Goal: Information Seeking & Learning: Learn about a topic

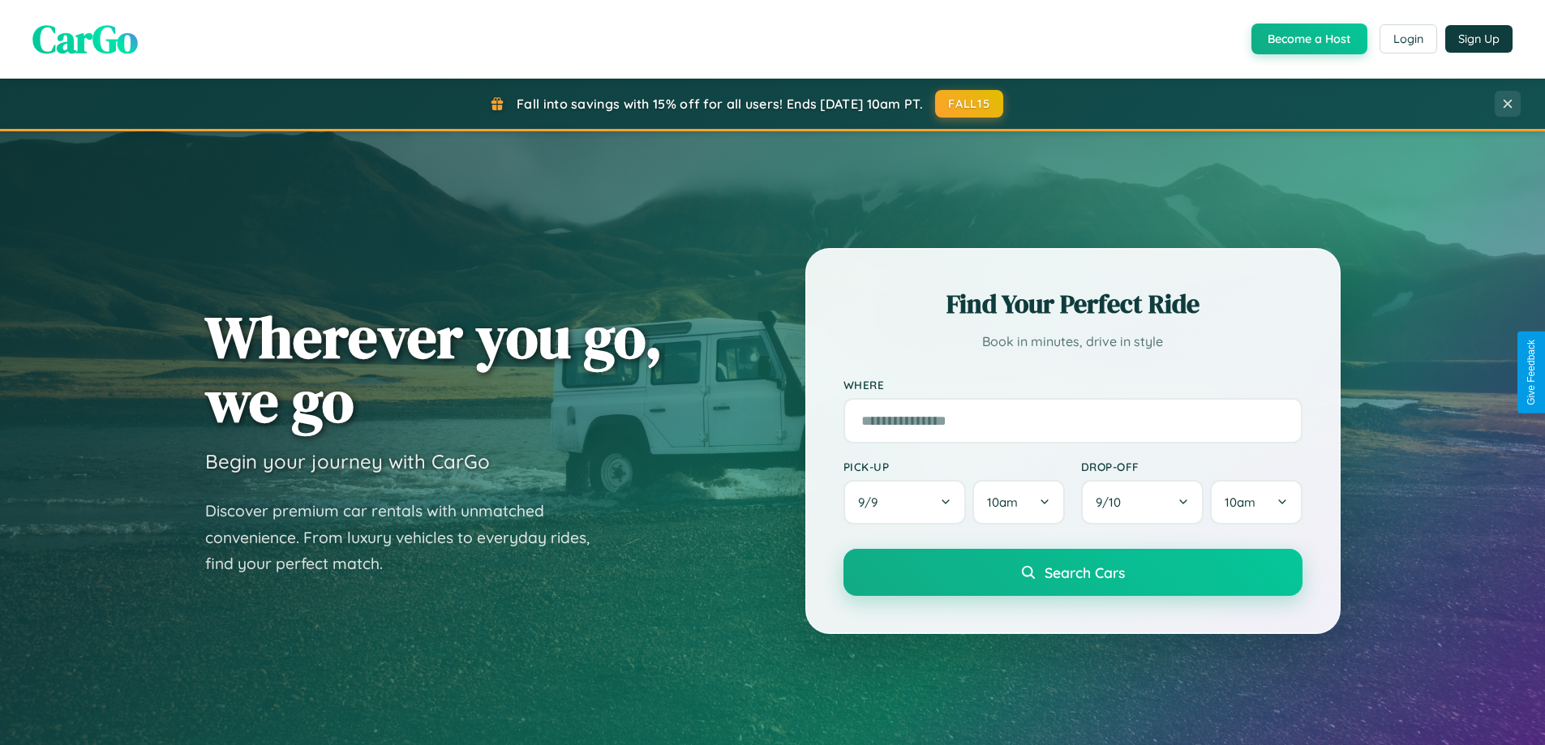
scroll to position [3121, 0]
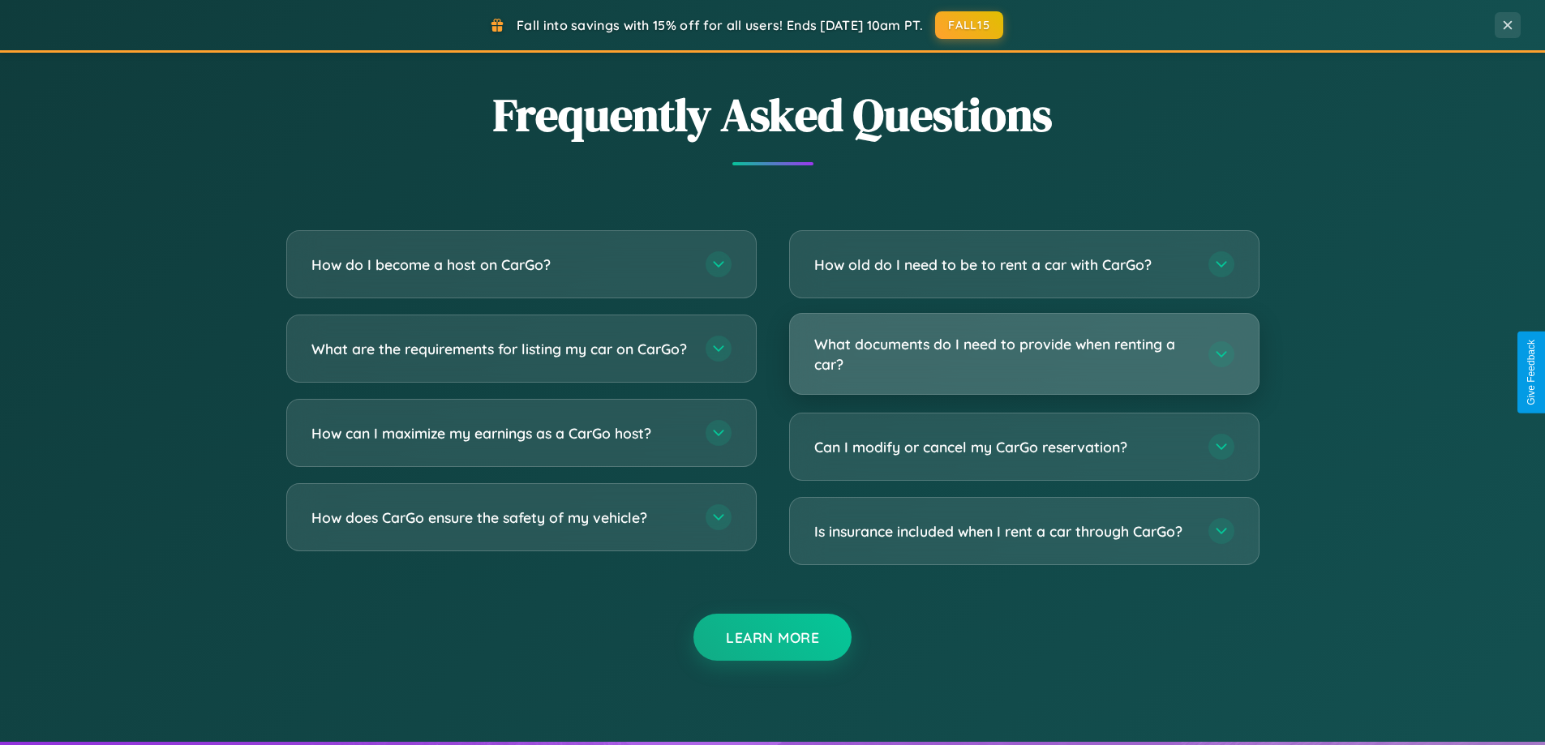
click at [1024, 354] on h3 "What documents do I need to provide when renting a car?" at bounding box center [1003, 354] width 378 height 40
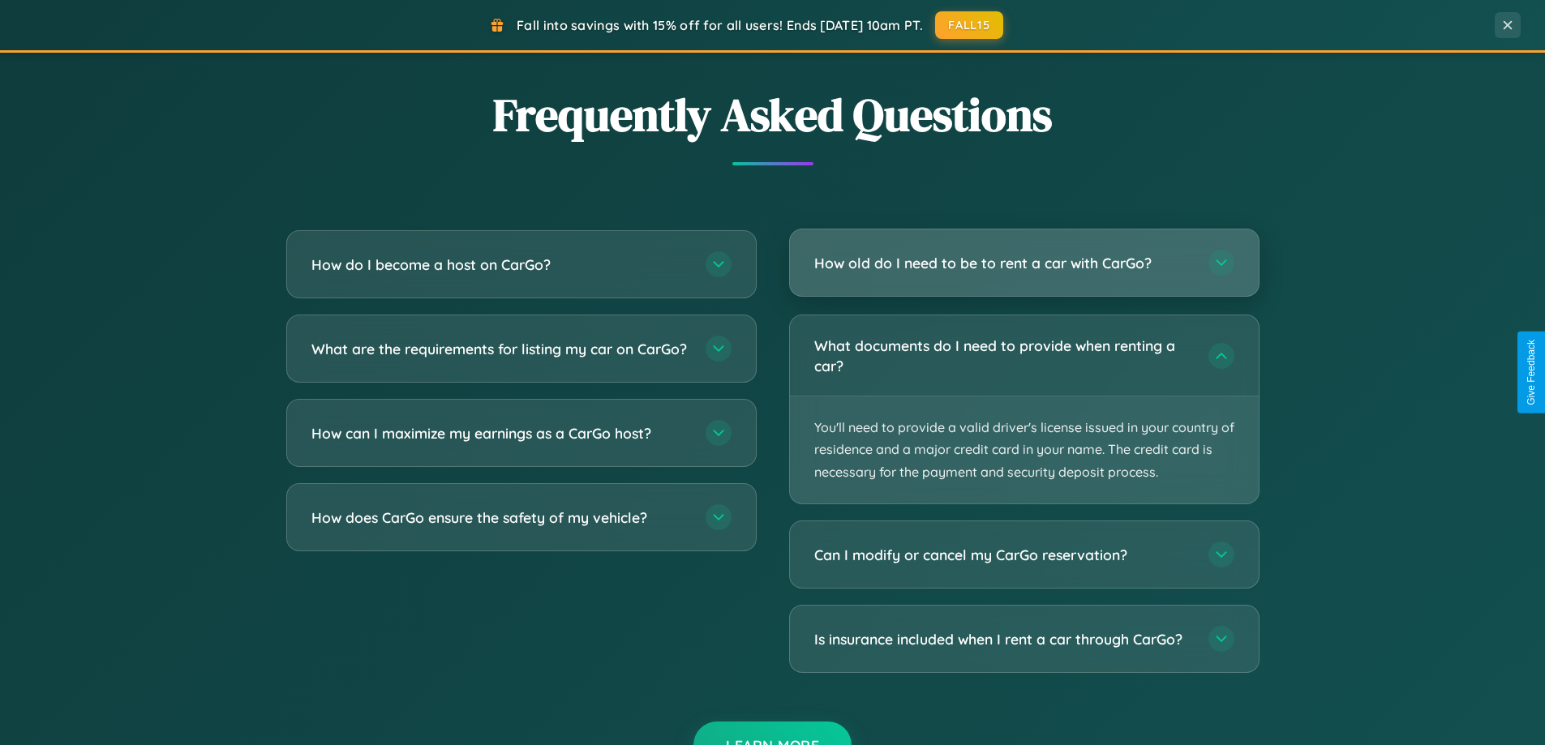
click at [1024, 264] on h3 "How old do I need to be to rent a car with CarGo?" at bounding box center [1003, 263] width 378 height 20
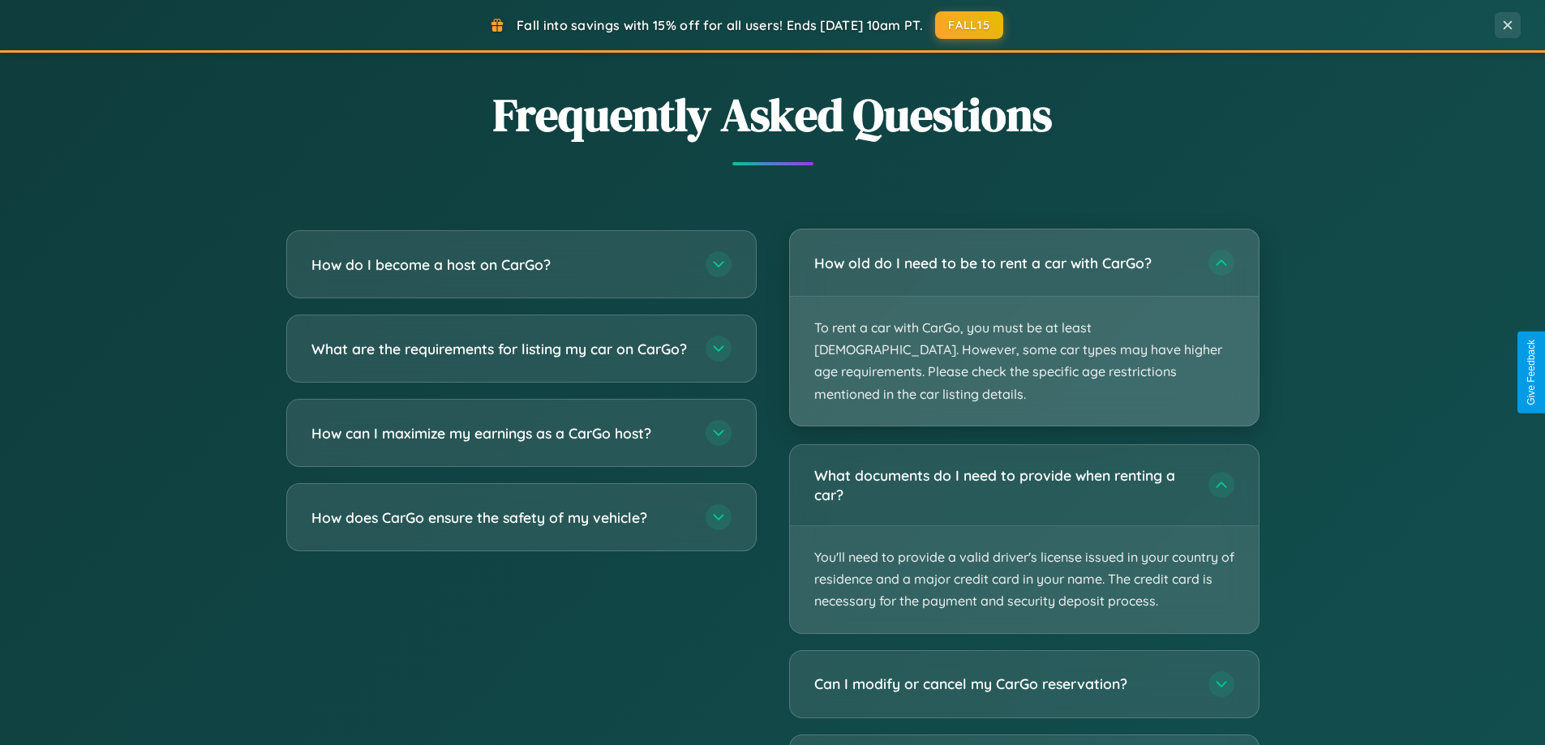
click at [1024, 317] on p "To rent a car with CarGo, you must be at least [DEMOGRAPHIC_DATA]. However, som…" at bounding box center [1024, 361] width 469 height 129
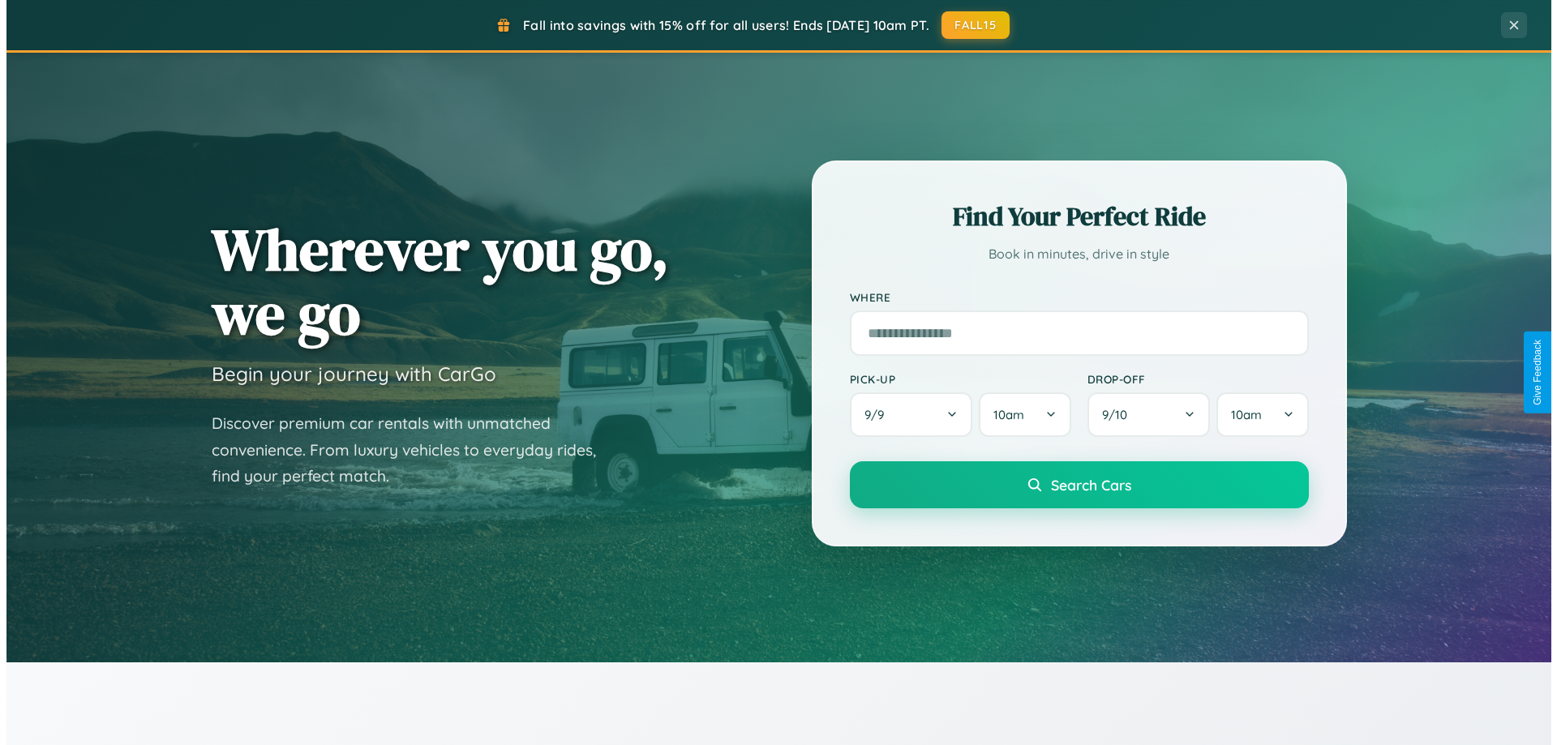
scroll to position [0, 0]
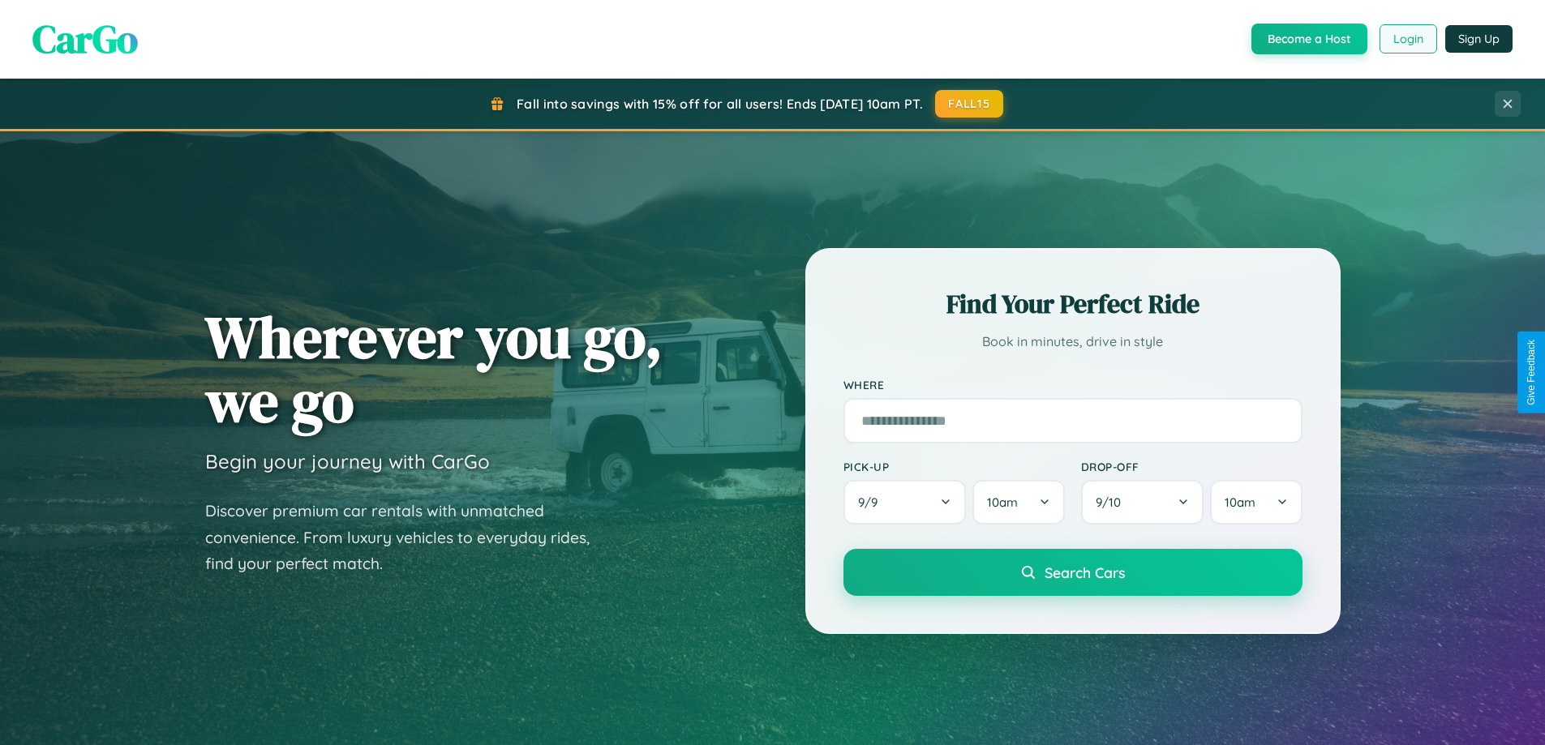
click at [1407, 39] on button "Login" at bounding box center [1409, 38] width 58 height 29
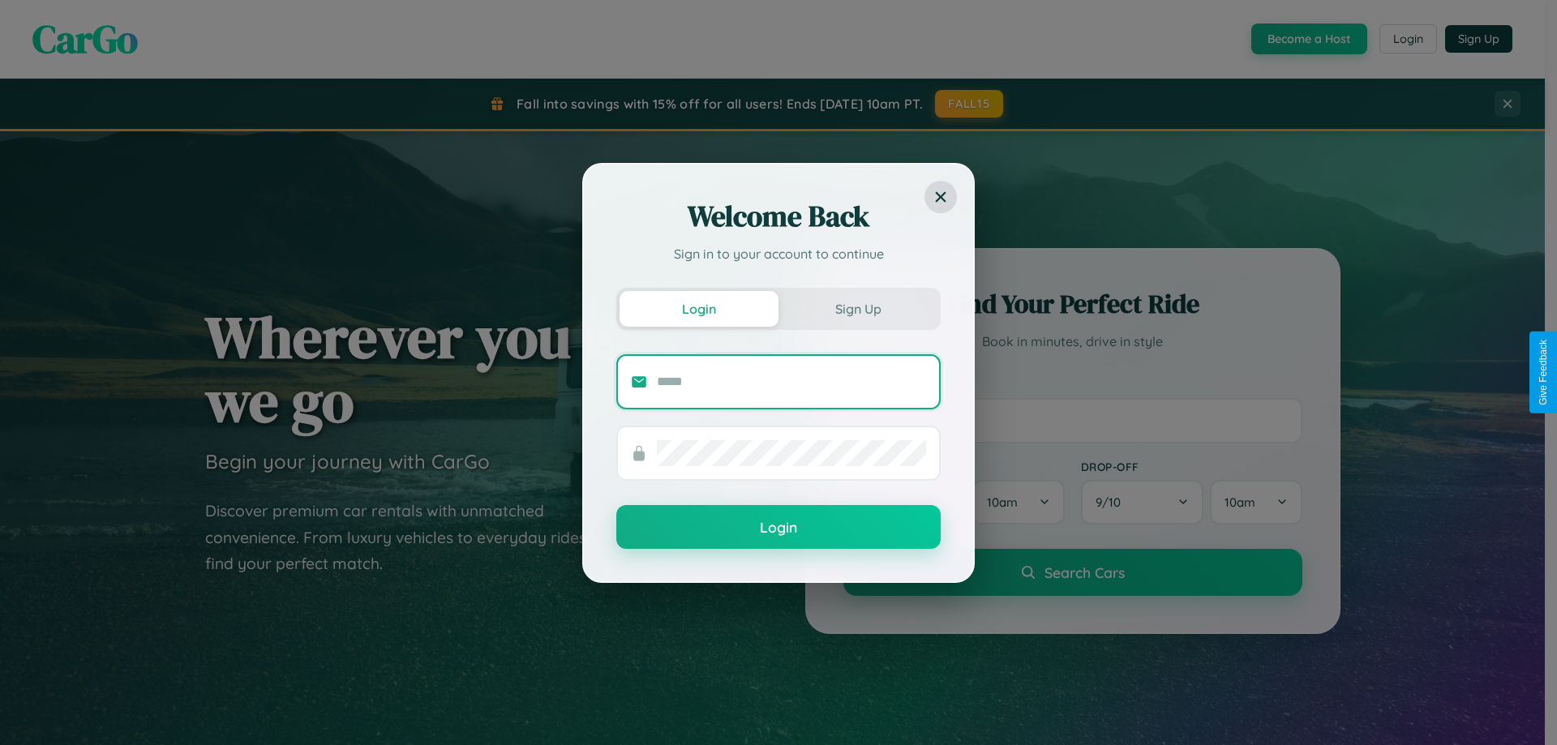
click at [792, 381] on input "text" at bounding box center [791, 382] width 269 height 26
type input "**********"
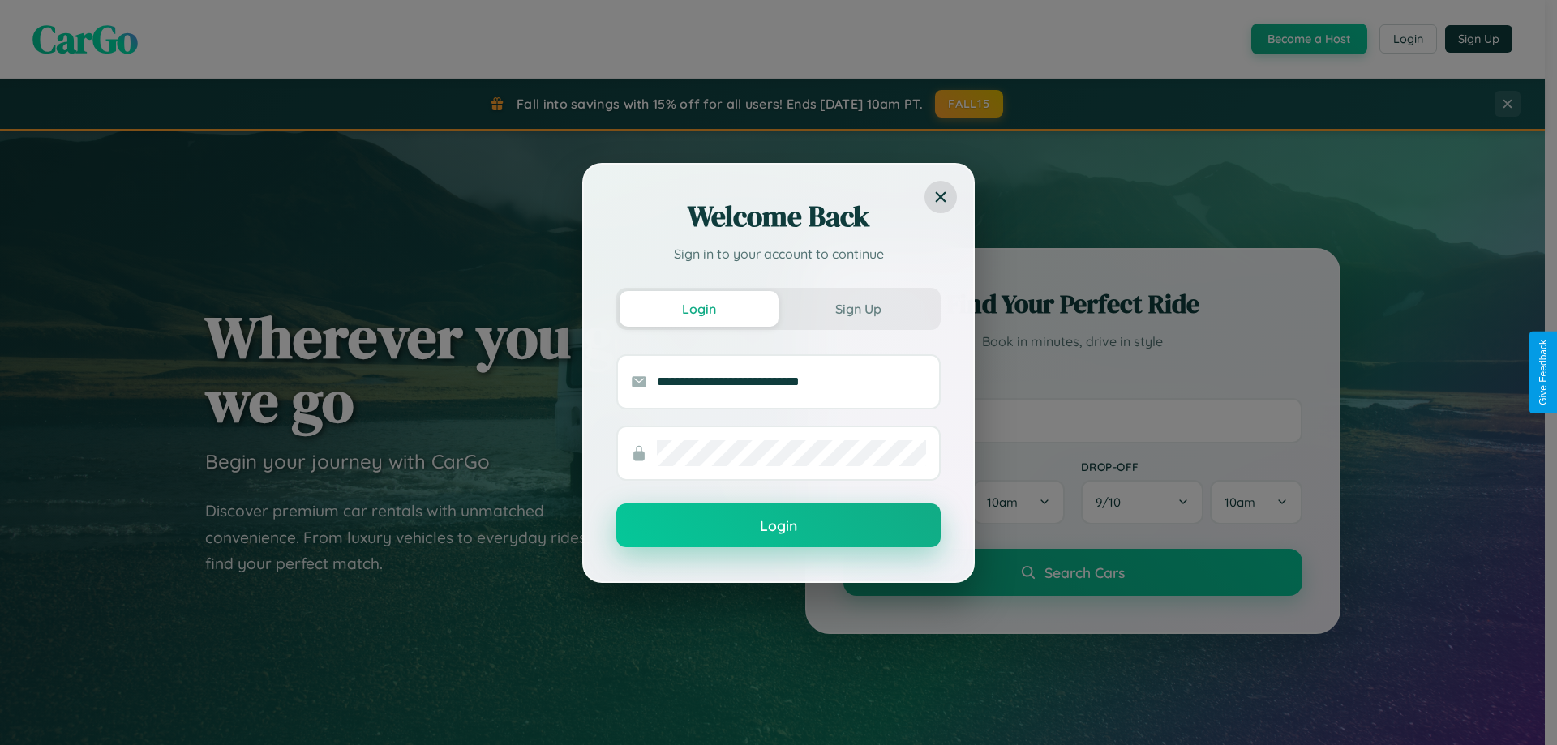
click at [779, 526] on button "Login" at bounding box center [778, 526] width 324 height 44
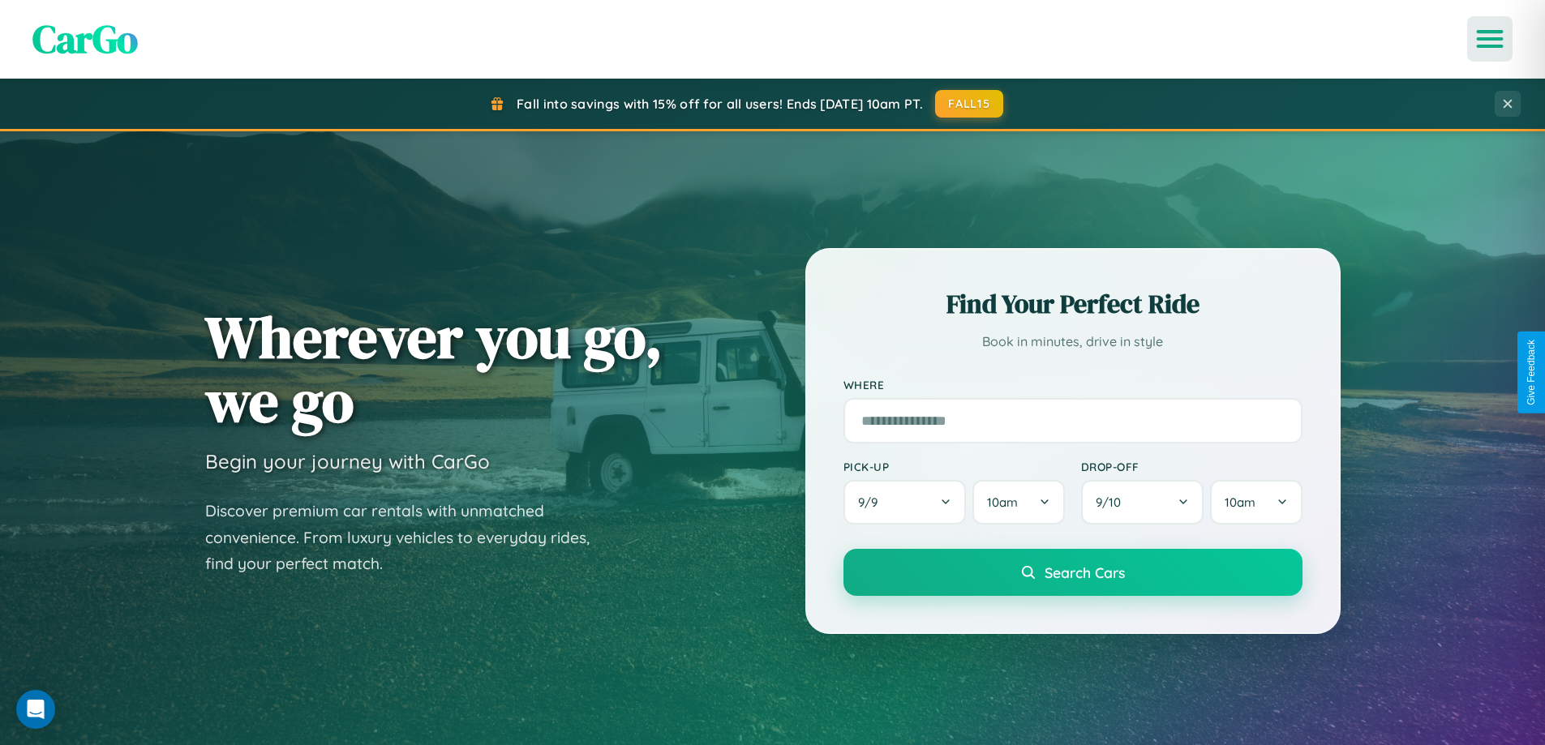
click at [1490, 39] on icon "Open menu" at bounding box center [1491, 39] width 24 height 15
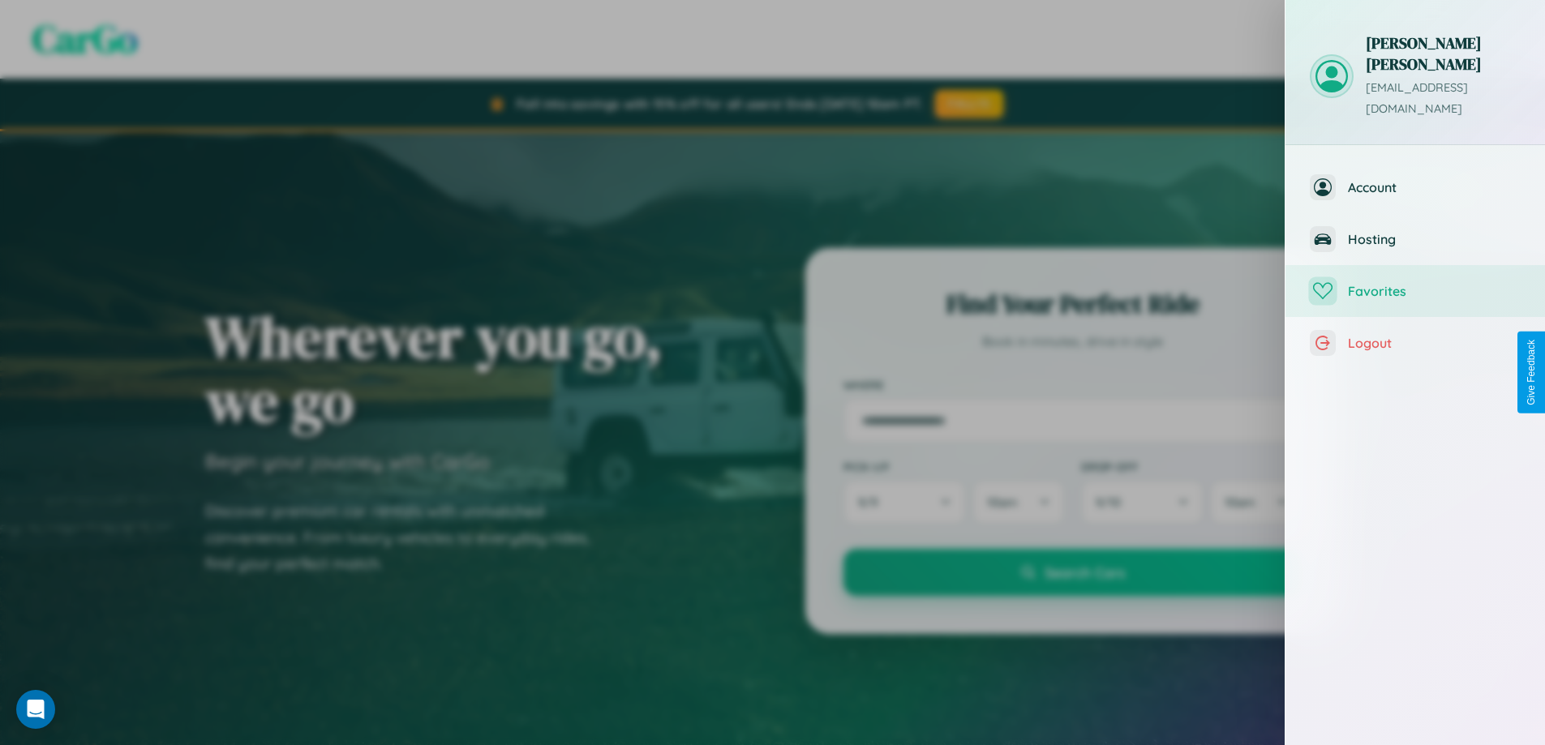
click at [1415, 283] on span "Favorites" at bounding box center [1434, 291] width 173 height 16
